Goal: Transaction & Acquisition: Purchase product/service

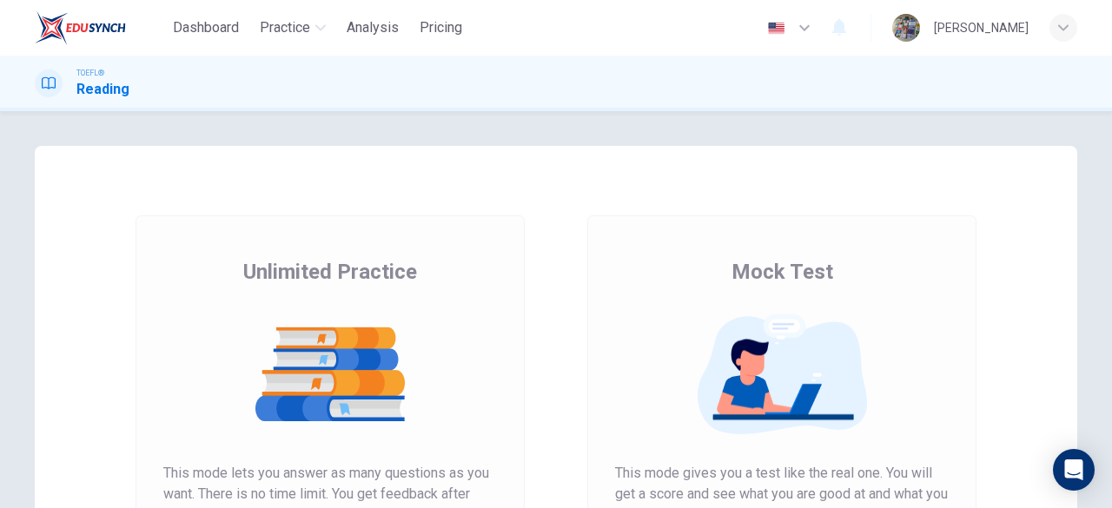
scroll to position [332, 0]
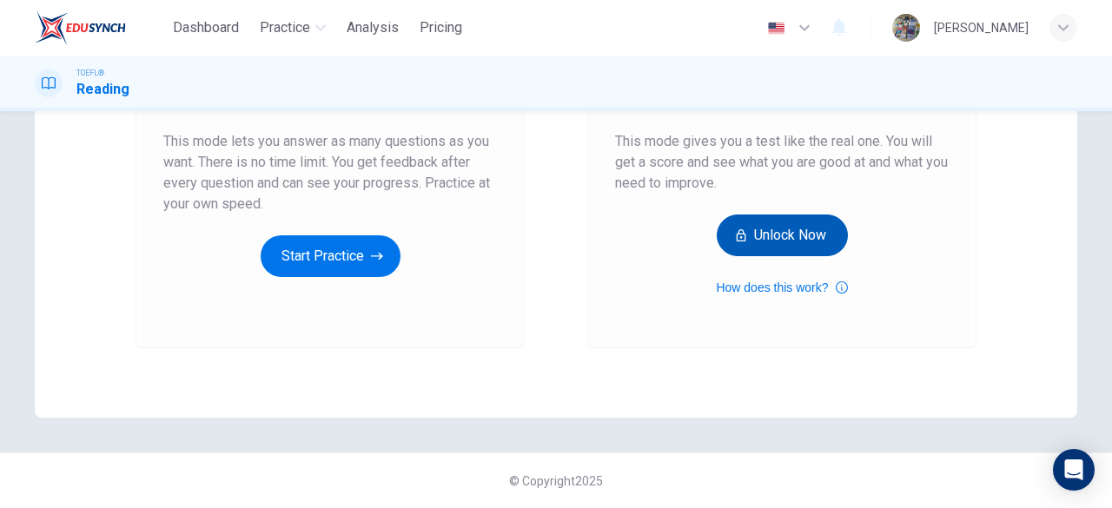
click at [762, 235] on button "Unlock Now" at bounding box center [782, 236] width 131 height 42
